Goal: Information Seeking & Learning: Check status

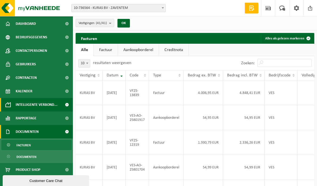
scroll to position [17, 0]
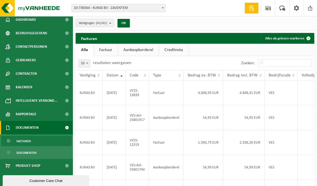
drag, startPoint x: 30, startPoint y: 141, endPoint x: 74, endPoint y: 113, distance: 52.3
click at [30, 141] on span "Facturen" at bounding box center [23, 141] width 14 height 10
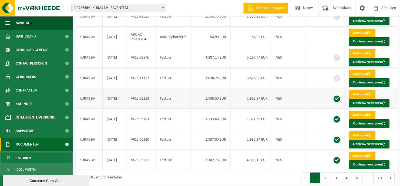
scroll to position [119, 0]
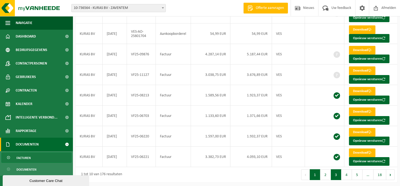
click at [317, 176] on button "3" at bounding box center [336, 174] width 11 height 11
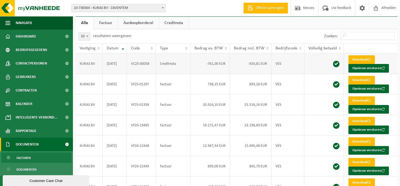
scroll to position [0, 0]
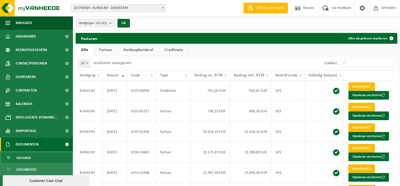
click at [107, 48] on link "Factuur" at bounding box center [106, 50] width 24 height 12
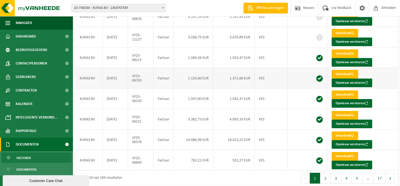
scroll to position [119, 0]
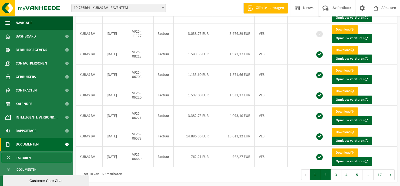
click at [317, 173] on button "2" at bounding box center [325, 174] width 11 height 11
click at [317, 174] on button "3" at bounding box center [336, 174] width 11 height 11
click at [317, 173] on button "2" at bounding box center [325, 174] width 11 height 11
